Goal: Task Accomplishment & Management: Manage account settings

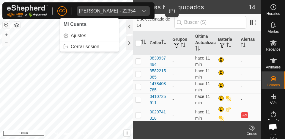
scroll to position [434, 0]
click at [96, 10] on div "[PERSON_NAME] - 22354" at bounding box center [107, 11] width 56 height 5
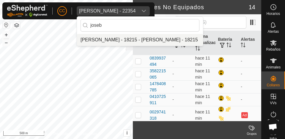
scroll to position [0, 0]
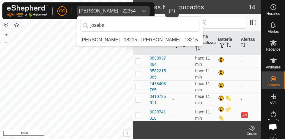
type input "joseba"
click at [125, 38] on li "[PERSON_NAME] - 18215 - [PERSON_NAME] - 18215" at bounding box center [140, 40] width 126 height 12
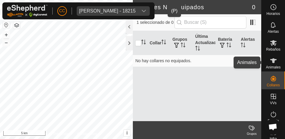
click at [273, 61] on icon at bounding box center [272, 60] width 7 height 7
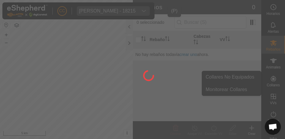
click at [270, 77] on div at bounding box center [142, 69] width 285 height 139
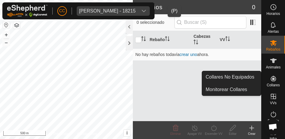
click at [269, 80] on icon at bounding box center [272, 78] width 7 height 7
click at [250, 77] on link "Collares No Equipados" at bounding box center [231, 77] width 59 height 12
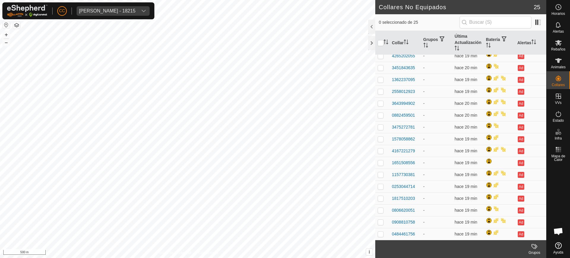
scroll to position [112, 0]
click at [105, 10] on div "[PERSON_NAME] - 18215" at bounding box center [107, 11] width 56 height 5
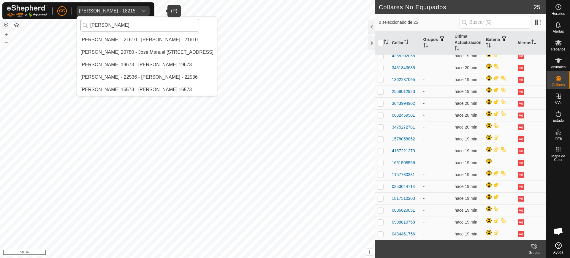
scroll to position [0, 0]
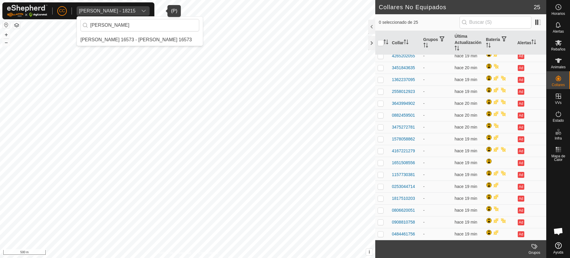
type input "manuel cuet"
click at [140, 42] on li "Manuel Cueto Barba 16573 - Manuel Cueto Barba 16573" at bounding box center [140, 40] width 126 height 12
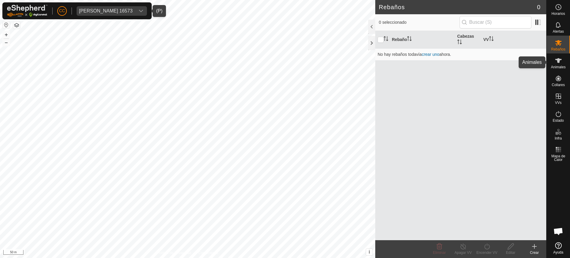
click at [284, 57] on icon at bounding box center [558, 60] width 7 height 7
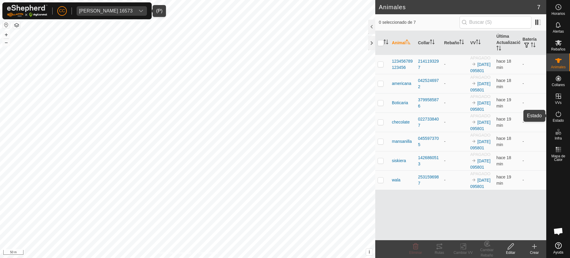
click at [284, 115] on es-activation-svg-icon at bounding box center [558, 113] width 11 height 9
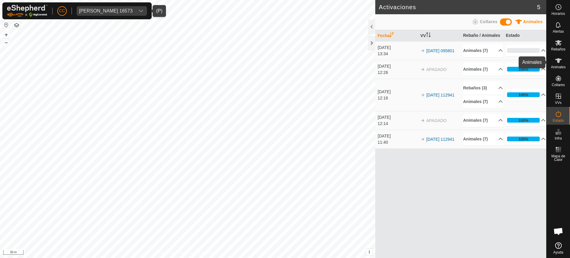
click at [284, 64] on div "Animales" at bounding box center [557, 62] width 23 height 18
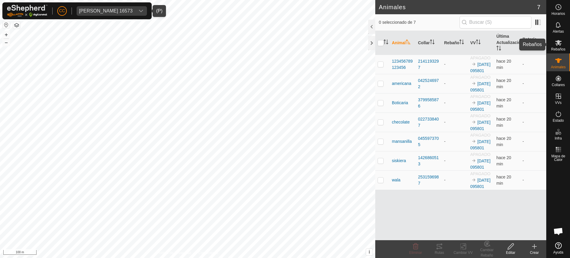
click at [284, 45] on es-mob-svg-icon at bounding box center [558, 42] width 11 height 9
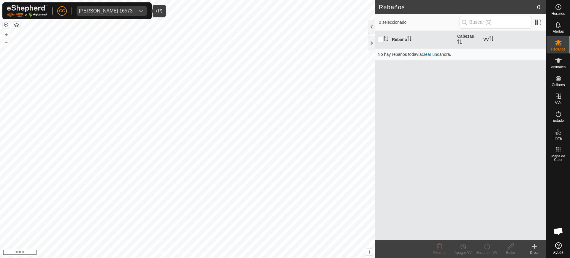
click at [284, 138] on icon at bounding box center [534, 246] width 7 height 7
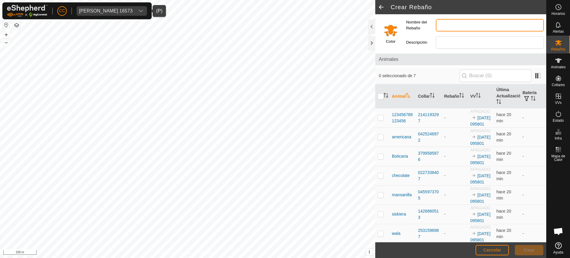
click at [284, 19] on input "Nombre del Rebaño" at bounding box center [490, 25] width 108 height 12
type input "N"
type input "Manolo"
click at [284, 138] on span "Crear" at bounding box center [528, 249] width 11 height 5
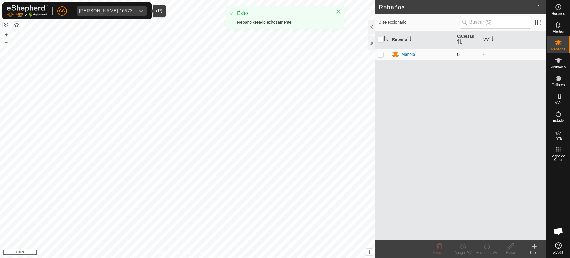
click at [284, 52] on div "Manolo" at bounding box center [408, 54] width 14 height 6
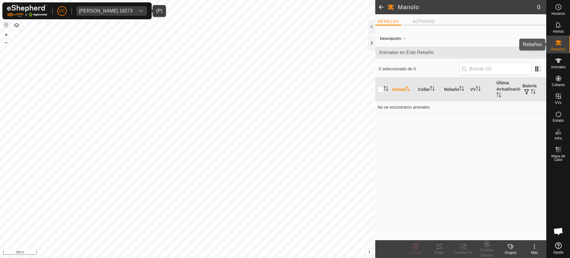
click at [284, 43] on icon at bounding box center [558, 43] width 7 height 6
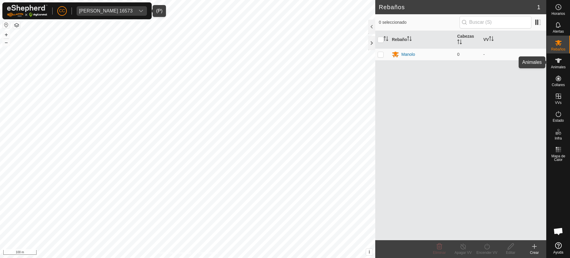
click at [284, 61] on icon at bounding box center [558, 60] width 7 height 7
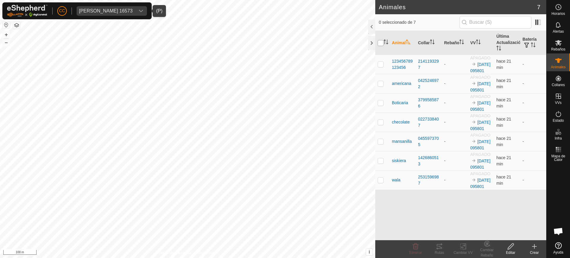
click at [284, 43] on input "checkbox" at bounding box center [380, 43] width 6 height 6
checkbox input "true"
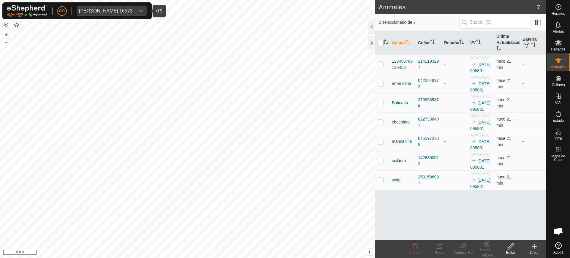
checkbox input "true"
click at [284, 138] on icon at bounding box center [486, 243] width 7 height 7
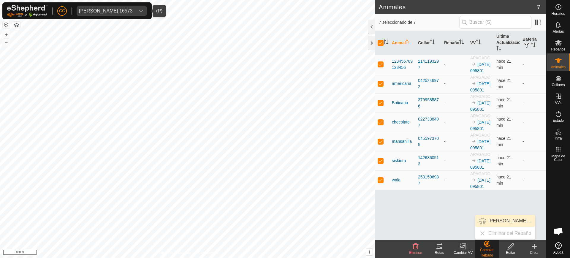
click at [284, 138] on link "Elegir Rebaño..." at bounding box center [505, 221] width 60 height 12
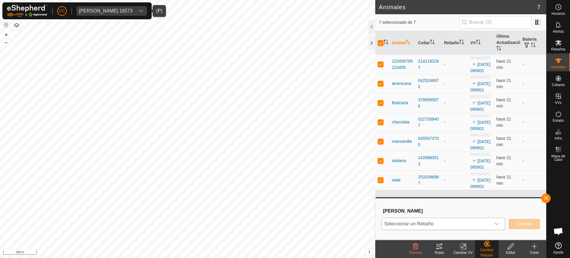
click at [284, 138] on span "Seleccionar un Rebaño" at bounding box center [436, 224] width 109 height 12
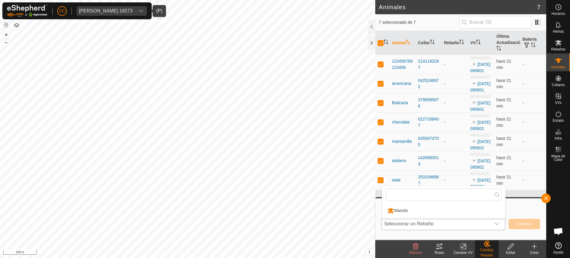
click at [284, 138] on li "Manolo" at bounding box center [443, 210] width 123 height 15
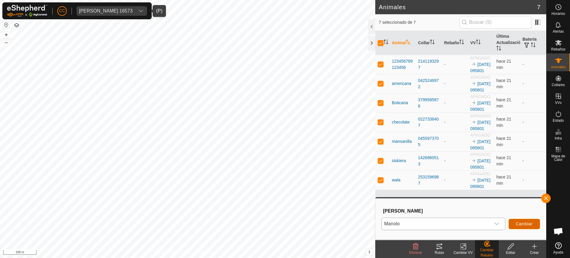
click at [284, 138] on button "Cambiar" at bounding box center [523, 224] width 31 height 10
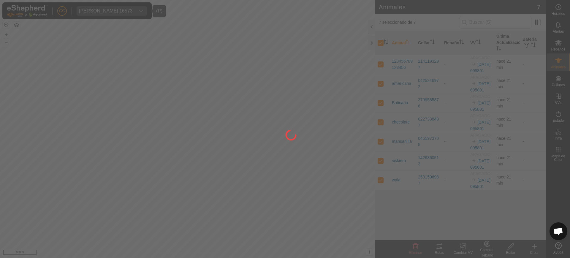
checkbox input "false"
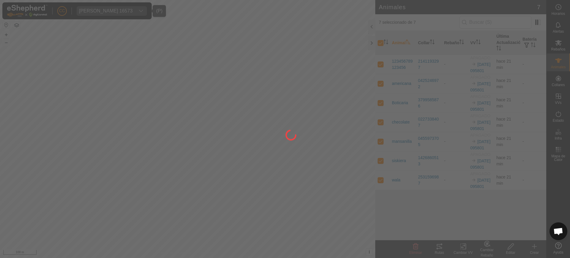
checkbox input "false"
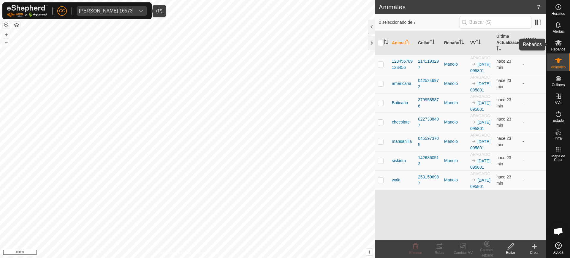
click at [284, 46] on es-mob-svg-icon at bounding box center [558, 42] width 11 height 9
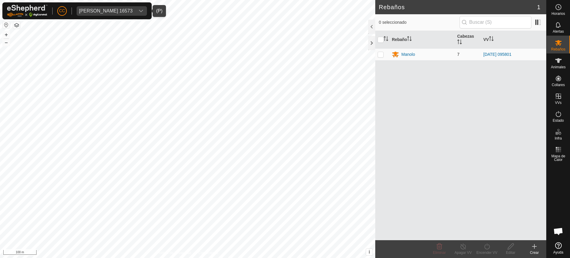
click at [284, 54] on p-checkbox at bounding box center [380, 54] width 6 height 5
checkbox input "true"
click at [284, 138] on icon at bounding box center [486, 246] width 7 height 7
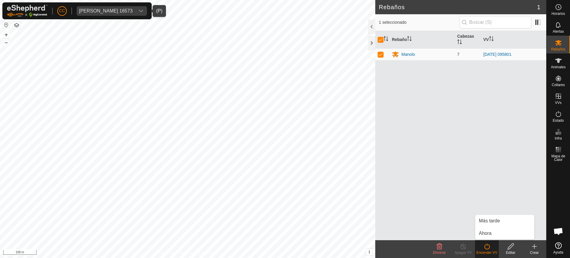
click at [284, 107] on div "Rebaño Cabezas VV Manolo 7 2025-09-30 095801" at bounding box center [460, 135] width 171 height 209
click at [284, 58] on icon at bounding box center [558, 60] width 7 height 7
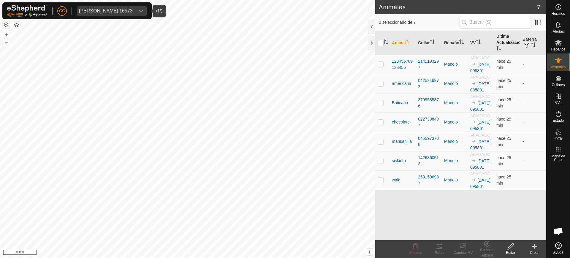
click at [284, 47] on th "Última Actualización" at bounding box center [507, 43] width 26 height 24
click at [566, 50] on div "Rebaños" at bounding box center [557, 45] width 23 height 18
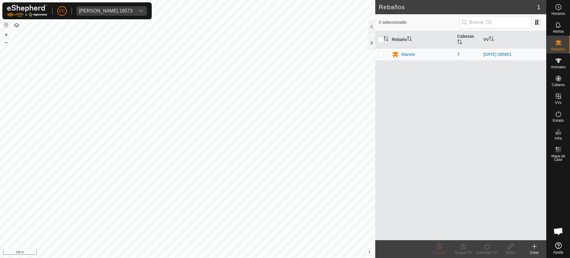
click at [382, 53] on p-checkbox at bounding box center [380, 54] width 6 height 5
checkbox input "true"
click at [485, 248] on icon at bounding box center [486, 246] width 7 height 7
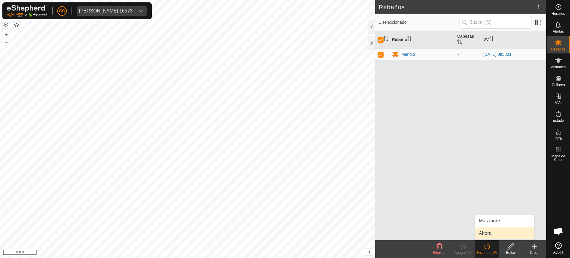
click at [488, 234] on span "Ahora" at bounding box center [485, 233] width 13 height 7
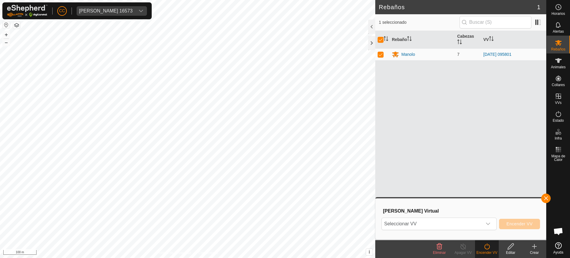
click at [458, 139] on div "Rebaño Cabezas VV [PERSON_NAME] 7 [DATE] 095801" at bounding box center [460, 135] width 171 height 209
click at [546, 200] on button "button" at bounding box center [545, 197] width 9 height 9
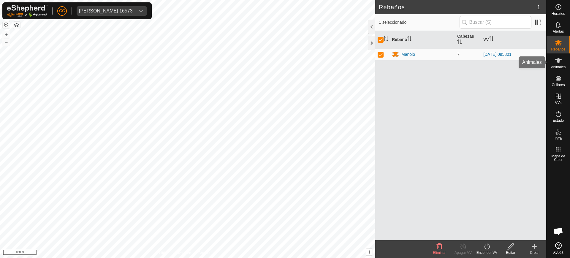
click at [562, 68] on span "Animales" at bounding box center [558, 67] width 15 height 4
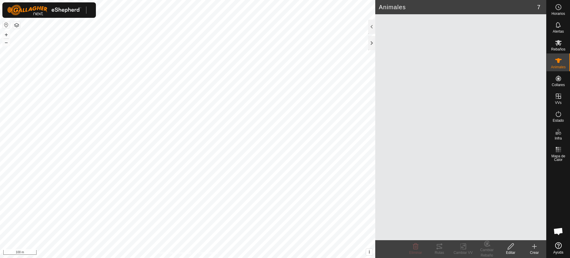
scroll to position [462, 0]
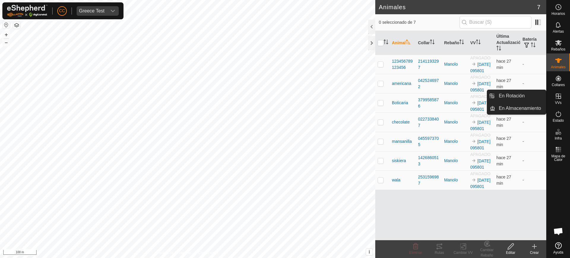
click at [522, 97] on link "En Rotación" at bounding box center [520, 96] width 51 height 12
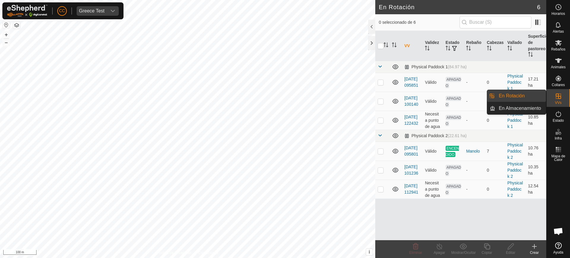
click at [563, 95] on es-virtualpaddocks-svg-icon at bounding box center [558, 95] width 11 height 9
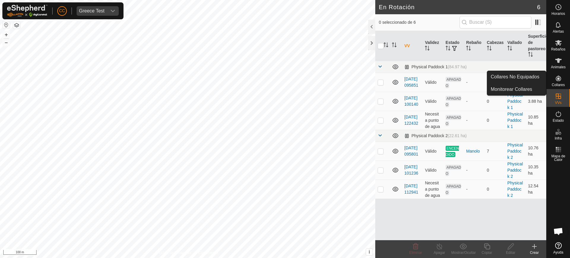
click at [560, 83] on span "Collares" at bounding box center [557, 85] width 13 height 4
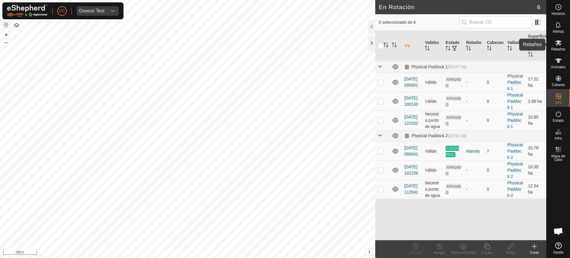
click at [560, 43] on icon at bounding box center [558, 43] width 7 height 6
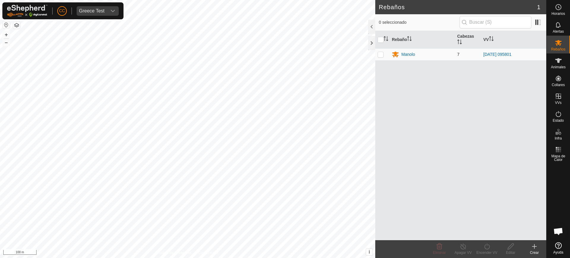
click at [381, 54] on p-checkbox at bounding box center [380, 54] width 6 height 5
checkbox input "true"
click at [487, 244] on icon at bounding box center [486, 246] width 7 height 7
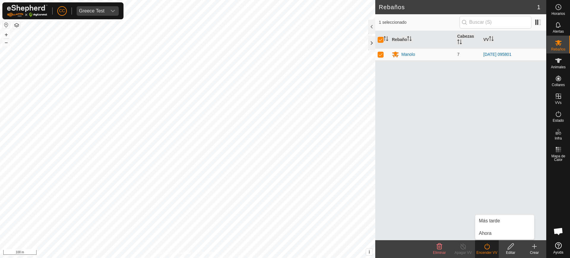
drag, startPoint x: 448, startPoint y: 146, endPoint x: 452, endPoint y: 153, distance: 8.2
click at [448, 146] on div "Rebaño Cabezas VV [PERSON_NAME] 7 [DATE] 095801" at bounding box center [460, 135] width 171 height 209
click at [474, 205] on div "Rebaño Cabezas VV [PERSON_NAME] 7 [DATE] 095801" at bounding box center [460, 135] width 171 height 209
click at [475, 226] on div "Rebaño Cabezas VV [PERSON_NAME] 7 [DATE] 095801" at bounding box center [460, 135] width 171 height 209
drag, startPoint x: 473, startPoint y: 225, endPoint x: 469, endPoint y: 221, distance: 5.1
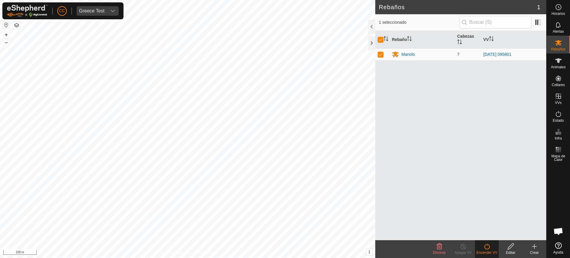
click at [469, 221] on div "Rebaño Cabezas VV [PERSON_NAME] 7 [DATE] 095801" at bounding box center [460, 135] width 171 height 209
click at [489, 173] on div "Rebaño Cabezas VV [PERSON_NAME] 7 [DATE] 095801" at bounding box center [460, 135] width 171 height 209
click at [561, 115] on icon at bounding box center [558, 113] width 7 height 7
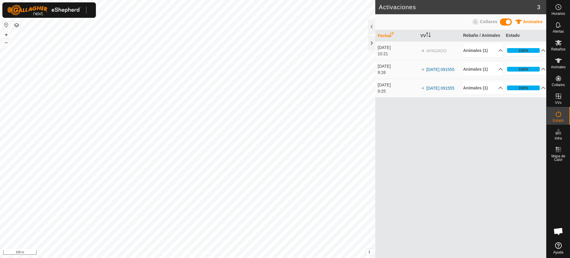
scroll to position [462, 0]
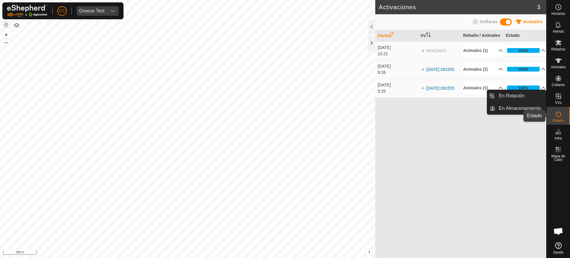
click at [557, 115] on icon at bounding box center [558, 113] width 7 height 7
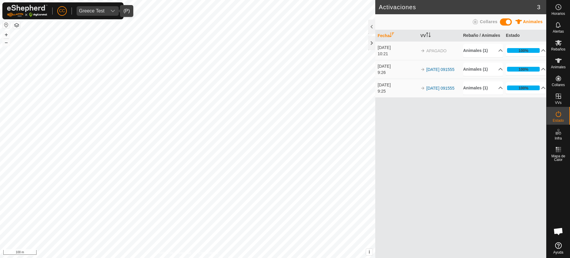
click at [99, 12] on div "Greece Test" at bounding box center [92, 11] width 26 height 5
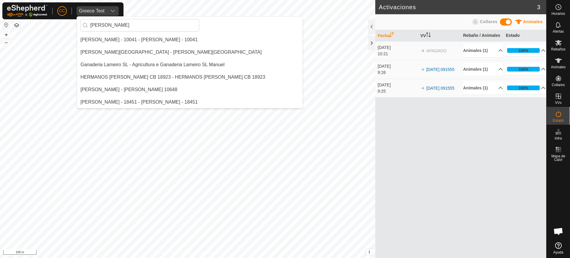
scroll to position [0, 0]
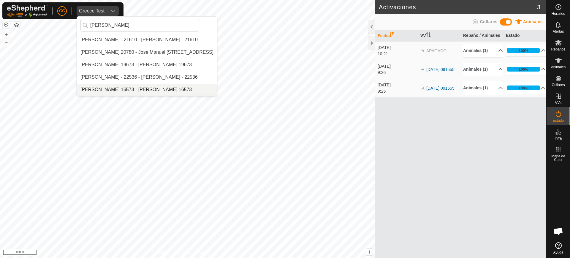
type input "[PERSON_NAME]"
click at [111, 84] on li "[PERSON_NAME] 16573 - [PERSON_NAME] 16573" at bounding box center [147, 90] width 140 height 12
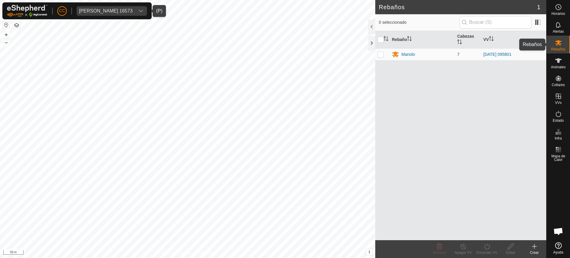
click at [556, 42] on icon at bounding box center [558, 42] width 7 height 7
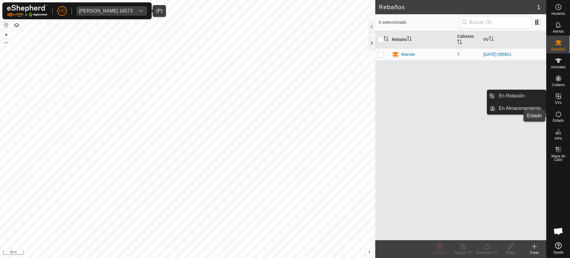
click at [558, 112] on icon at bounding box center [558, 113] width 7 height 7
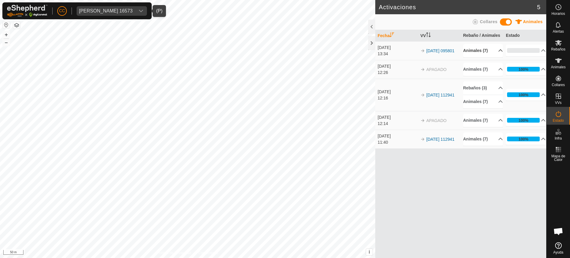
click at [493, 51] on p-accordion-header "Animales (7)" at bounding box center [483, 50] width 40 height 13
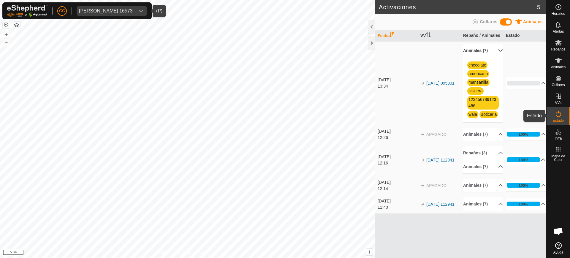
click at [565, 119] on div "Estado" at bounding box center [557, 116] width 23 height 18
click at [369, 24] on div at bounding box center [371, 27] width 7 height 14
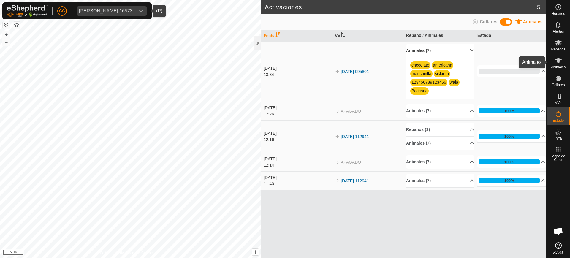
click at [565, 67] on span "Animales" at bounding box center [558, 67] width 15 height 4
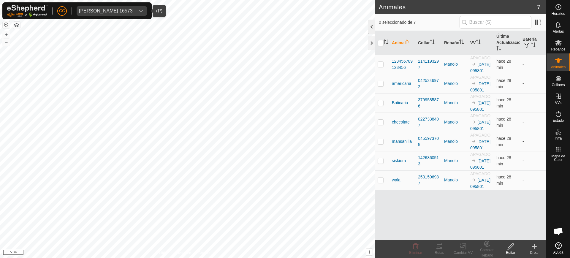
click at [369, 25] on div at bounding box center [371, 27] width 7 height 14
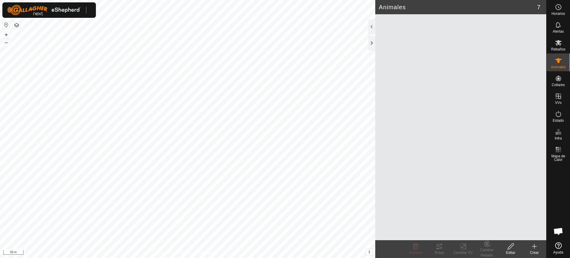
scroll to position [462, 0]
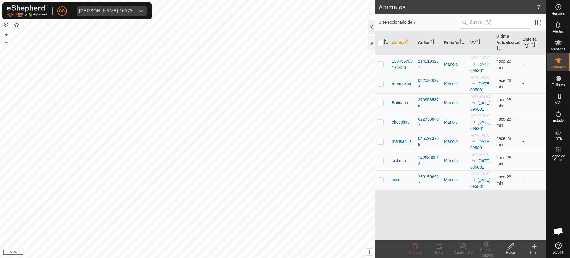
click at [375, 29] on div at bounding box center [371, 27] width 7 height 14
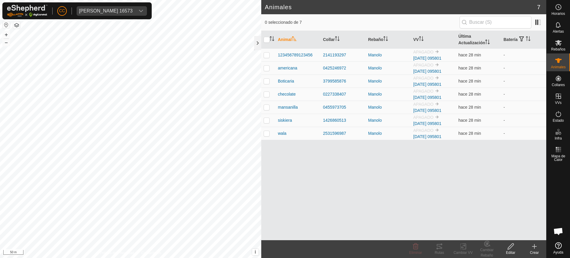
click at [459, 165] on div "Animal Collar Rebaño VV Última Actualización Batería 123456789123456 2141193297…" at bounding box center [403, 135] width 285 height 209
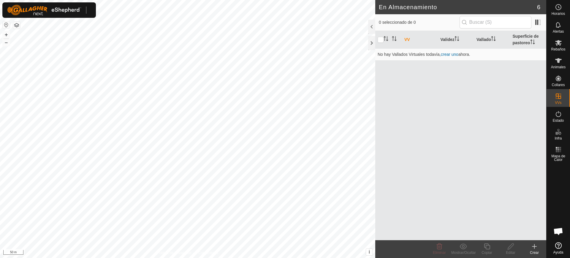
scroll to position [462, 0]
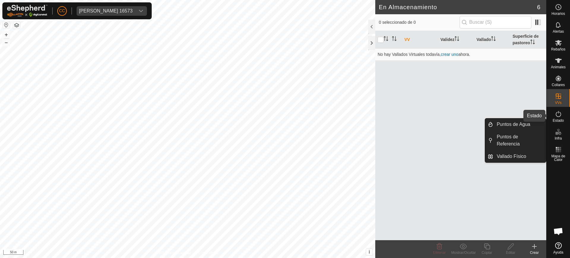
click at [561, 119] on span "Estado" at bounding box center [558, 121] width 11 height 4
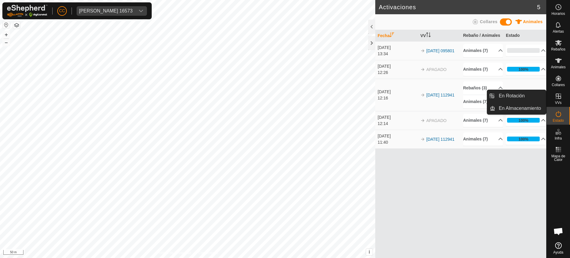
click at [558, 96] on icon at bounding box center [558, 96] width 7 height 7
click at [525, 98] on link "En Rotación" at bounding box center [520, 96] width 51 height 12
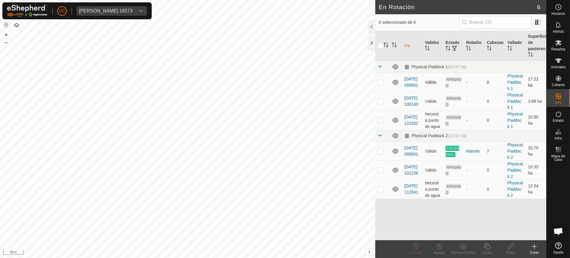
click at [380, 83] on p-checkbox at bounding box center [380, 82] width 6 height 5
checkbox input "true"
click at [376, 102] on td at bounding box center [382, 101] width 14 height 19
checkbox input "true"
click at [382, 119] on p-checkbox at bounding box center [380, 120] width 6 height 5
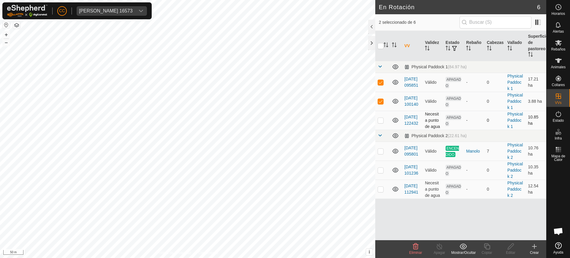
checkbox input "true"
click at [380, 170] on p-checkbox at bounding box center [380, 170] width 6 height 5
checkbox input "true"
drag, startPoint x: 383, startPoint y: 190, endPoint x: 379, endPoint y: 189, distance: 4.5
click at [383, 190] on td at bounding box center [382, 189] width 14 height 19
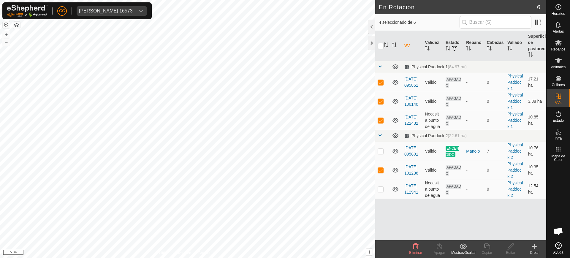
checkbox input "true"
click at [467, 221] on div "VV Validez Estado Rebaño Cabezas Vallado Superficie de pastoreo Physical Paddoc…" at bounding box center [460, 135] width 171 height 209
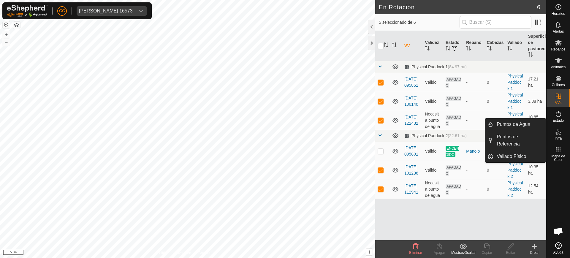
click at [558, 133] on icon at bounding box center [558, 131] width 7 height 7
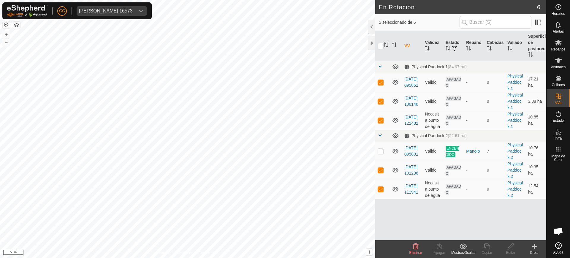
click at [488, 221] on div "VV Validez Estado Rebaño Cabezas Vallado Superficie de pastoreo Physical Paddoc…" at bounding box center [460, 135] width 171 height 209
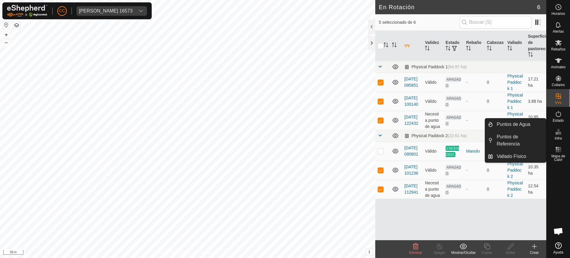
click at [557, 136] on span "Infra" at bounding box center [557, 138] width 7 height 4
click at [521, 125] on link "Puntos de Agua" at bounding box center [519, 124] width 53 height 12
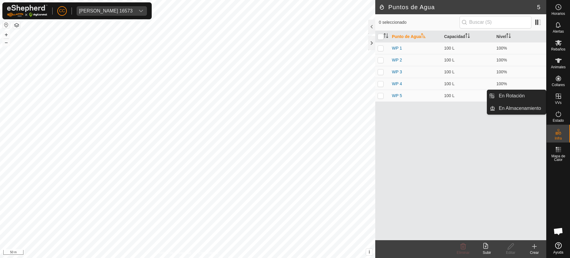
click at [560, 101] on span "VVs" at bounding box center [558, 103] width 7 height 4
click at [555, 103] on span "VVs" at bounding box center [558, 103] width 7 height 4
click at [554, 96] on es-virtualpaddocks-svg-icon at bounding box center [558, 95] width 11 height 9
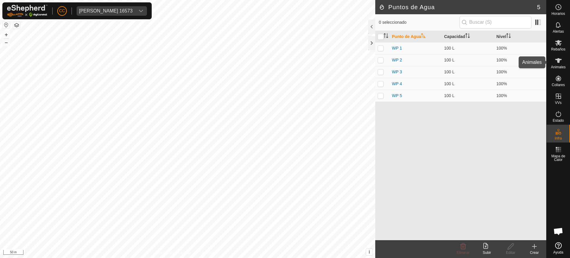
click at [561, 64] on icon at bounding box center [558, 60] width 7 height 7
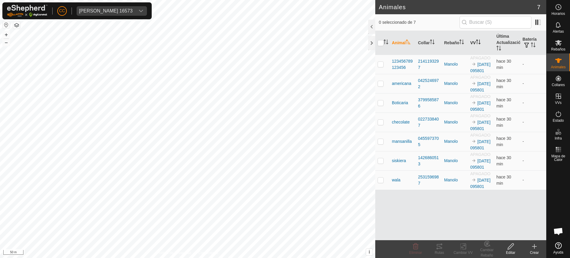
click at [477, 39] on th "VV" at bounding box center [481, 43] width 26 height 24
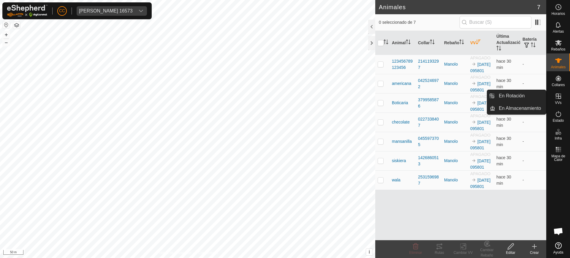
drag, startPoint x: 561, startPoint y: 99, endPoint x: 557, endPoint y: 97, distance: 4.4
click at [557, 98] on icon at bounding box center [558, 96] width 7 height 7
click at [528, 93] on link "En Rotación" at bounding box center [520, 96] width 51 height 12
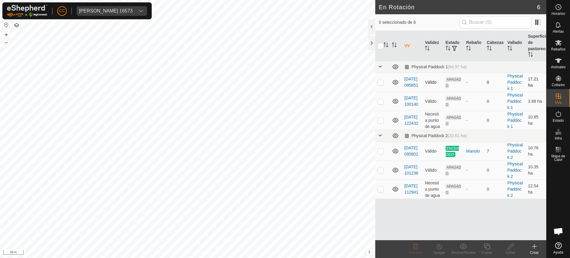
click at [381, 80] on p-checkbox at bounding box center [380, 82] width 6 height 5
checkbox input "true"
click at [381, 102] on p-checkbox at bounding box center [380, 101] width 6 height 5
checkbox input "true"
click at [381, 120] on p-checkbox at bounding box center [380, 120] width 6 height 5
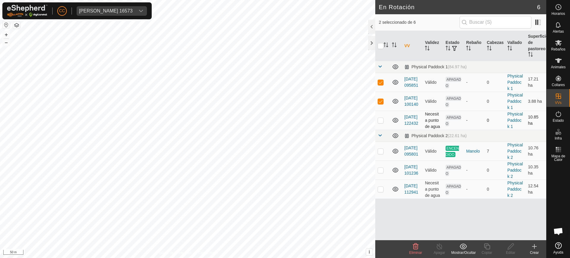
checkbox input "true"
drag, startPoint x: 380, startPoint y: 170, endPoint x: 380, endPoint y: 178, distance: 7.4
click at [380, 171] on p-checkbox at bounding box center [380, 170] width 6 height 5
checkbox input "true"
click at [380, 191] on p-checkbox at bounding box center [380, 189] width 6 height 5
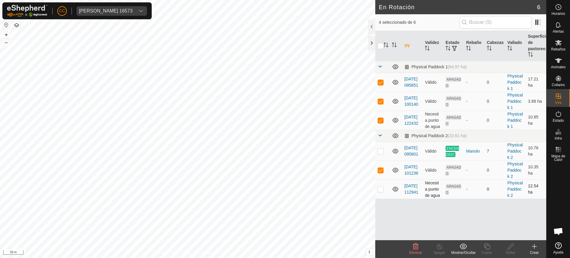
checkbox input "true"
click at [413, 245] on icon at bounding box center [416, 246] width 6 height 6
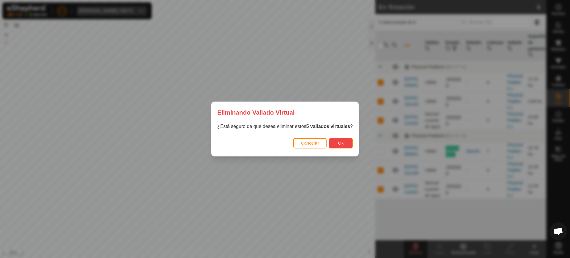
click at [341, 145] on span "Ok" at bounding box center [341, 143] width 6 height 5
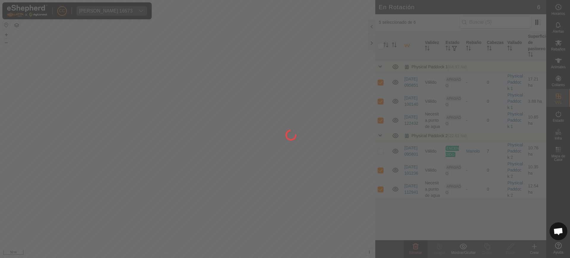
checkbox input "false"
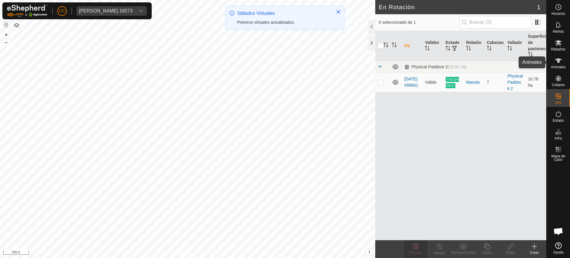
click at [556, 62] on icon at bounding box center [558, 60] width 7 height 7
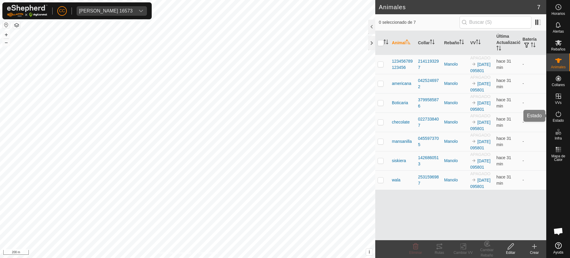
click at [560, 114] on icon at bounding box center [558, 113] width 7 height 7
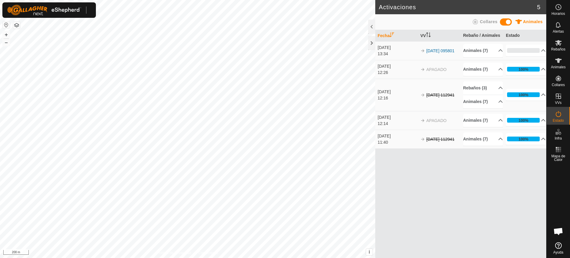
scroll to position [462, 0]
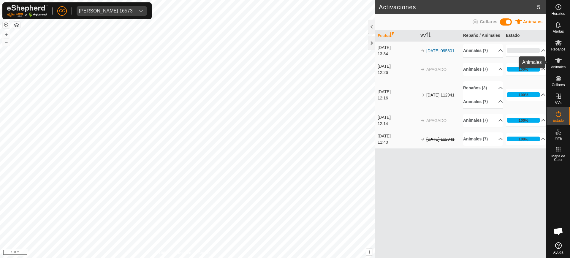
click at [558, 64] on icon at bounding box center [558, 60] width 7 height 7
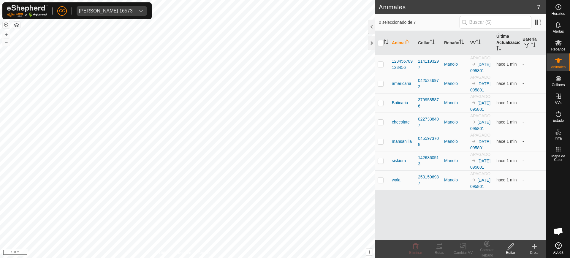
click at [502, 45] on th "Última Actualización" at bounding box center [507, 43] width 26 height 24
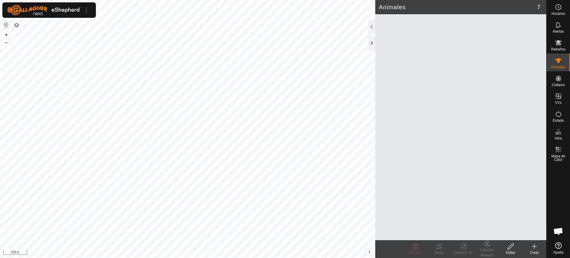
scroll to position [462, 0]
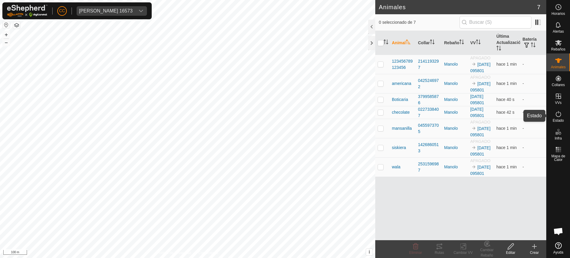
click at [558, 115] on icon at bounding box center [558, 113] width 7 height 7
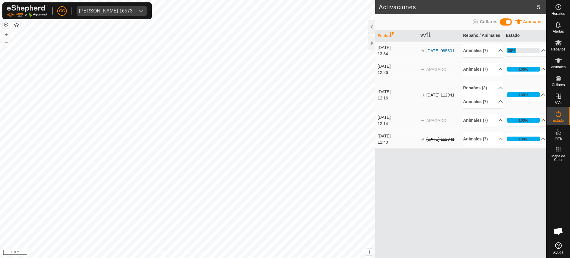
click at [541, 50] on p-accordion-header "28%" at bounding box center [526, 51] width 40 height 12
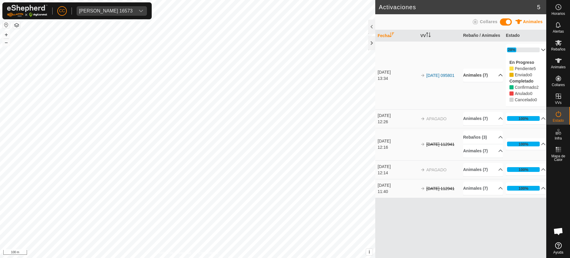
click at [492, 80] on p-accordion-header "Animales (7)" at bounding box center [483, 75] width 40 height 13
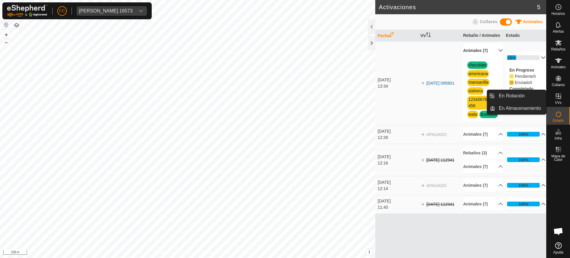
click at [561, 99] on icon at bounding box center [558, 96] width 7 height 7
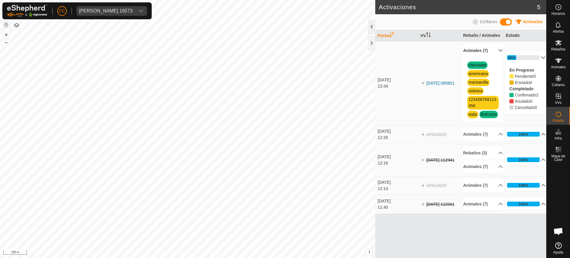
click at [374, 26] on div at bounding box center [371, 27] width 7 height 14
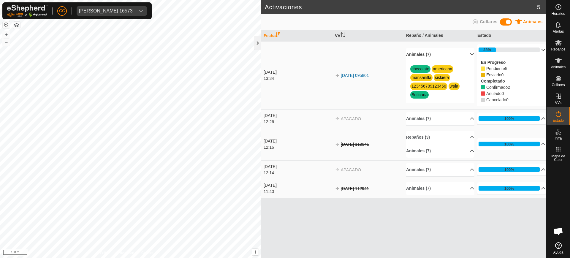
click at [545, 50] on p-accordion-header "28%" at bounding box center [511, 50] width 68 height 12
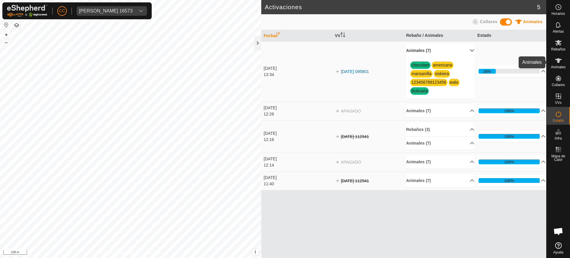
click at [559, 68] on span "Animales" at bounding box center [558, 67] width 15 height 4
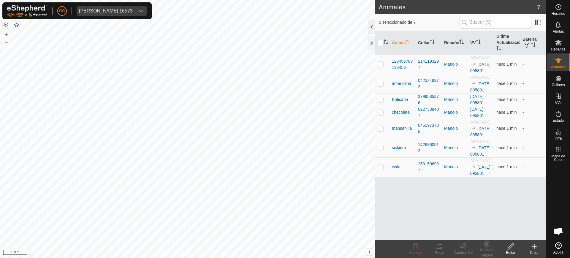
click at [369, 28] on div at bounding box center [371, 27] width 7 height 14
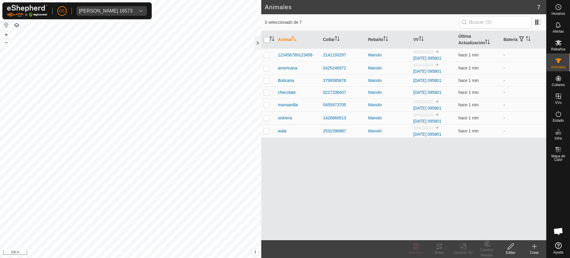
click at [269, 40] on input "checkbox" at bounding box center [267, 40] width 6 height 6
checkbox input "true"
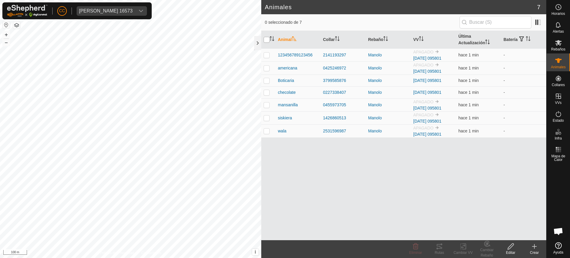
checkbox input "true"
click at [464, 250] on div "Cambiar VV" at bounding box center [463, 252] width 24 height 5
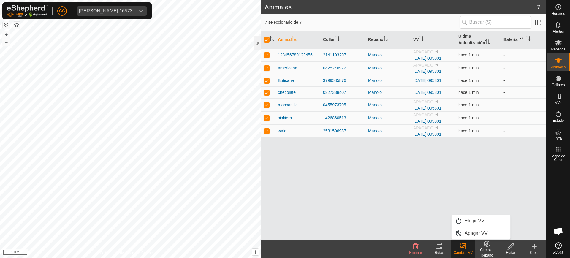
click at [376, 185] on div "Animal Collar Rebaño VV Última Actualización Batería 123456789123456 2141193297…" at bounding box center [403, 135] width 285 height 209
click at [559, 43] on icon at bounding box center [558, 42] width 7 height 7
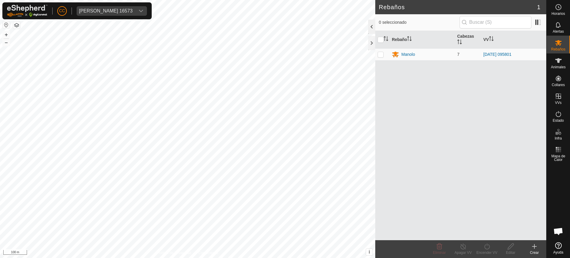
click at [374, 28] on div at bounding box center [371, 27] width 7 height 14
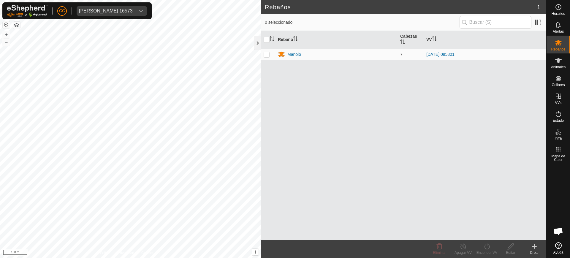
click at [266, 52] on p-checkbox at bounding box center [267, 54] width 6 height 5
checkbox input "true"
click at [480, 201] on div "Rebaño Cabezas VV Manolo 7 2025-09-30 095801" at bounding box center [403, 135] width 285 height 209
click at [562, 68] on span "Animales" at bounding box center [558, 67] width 15 height 4
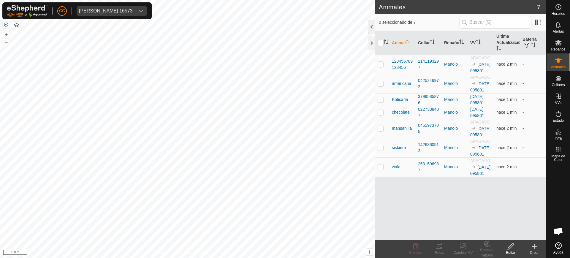
click at [372, 22] on div at bounding box center [371, 27] width 7 height 14
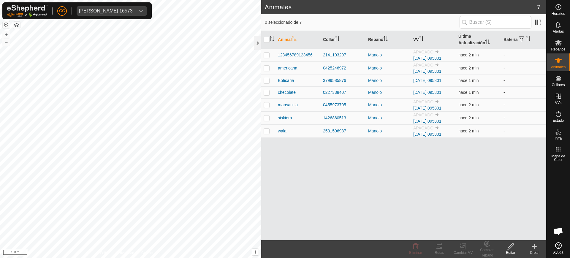
click at [421, 37] on icon "Activar para ordenar" at bounding box center [420, 36] width 2 height 1
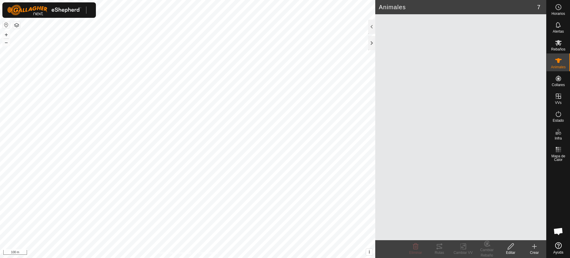
scroll to position [462, 0]
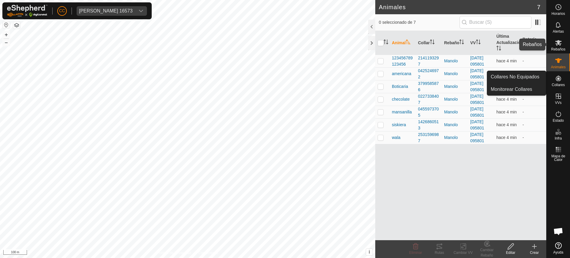
click at [565, 47] on span "Rebaños" at bounding box center [558, 49] width 14 height 4
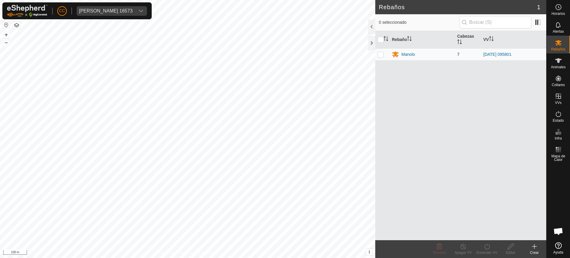
click at [382, 54] on p-checkbox at bounding box center [380, 54] width 6 height 5
checkbox input "true"
click at [463, 246] on icon at bounding box center [462, 246] width 7 height 7
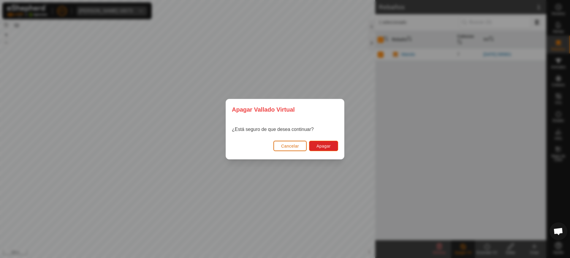
click at [293, 147] on span "Cancelar" at bounding box center [290, 146] width 18 height 5
